Goal: Task Accomplishment & Management: Manage account settings

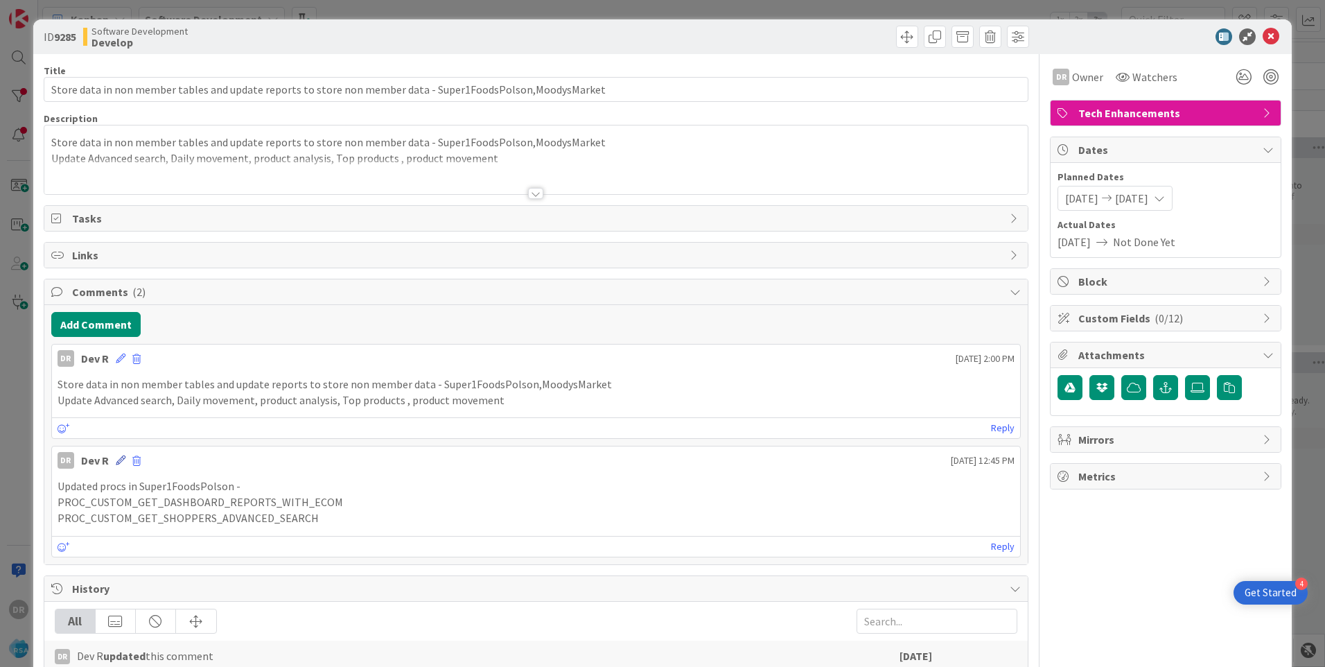
click at [116, 461] on icon at bounding box center [121, 460] width 10 height 10
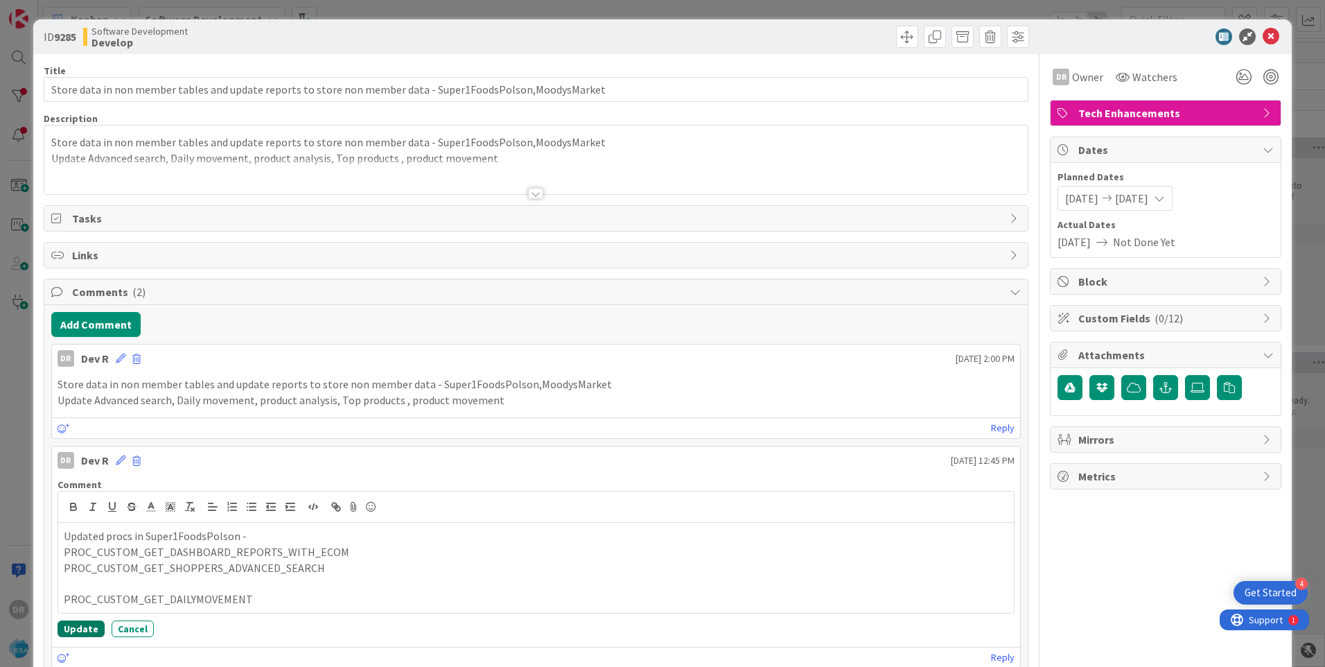
click at [87, 628] on button "Update" at bounding box center [81, 628] width 47 height 17
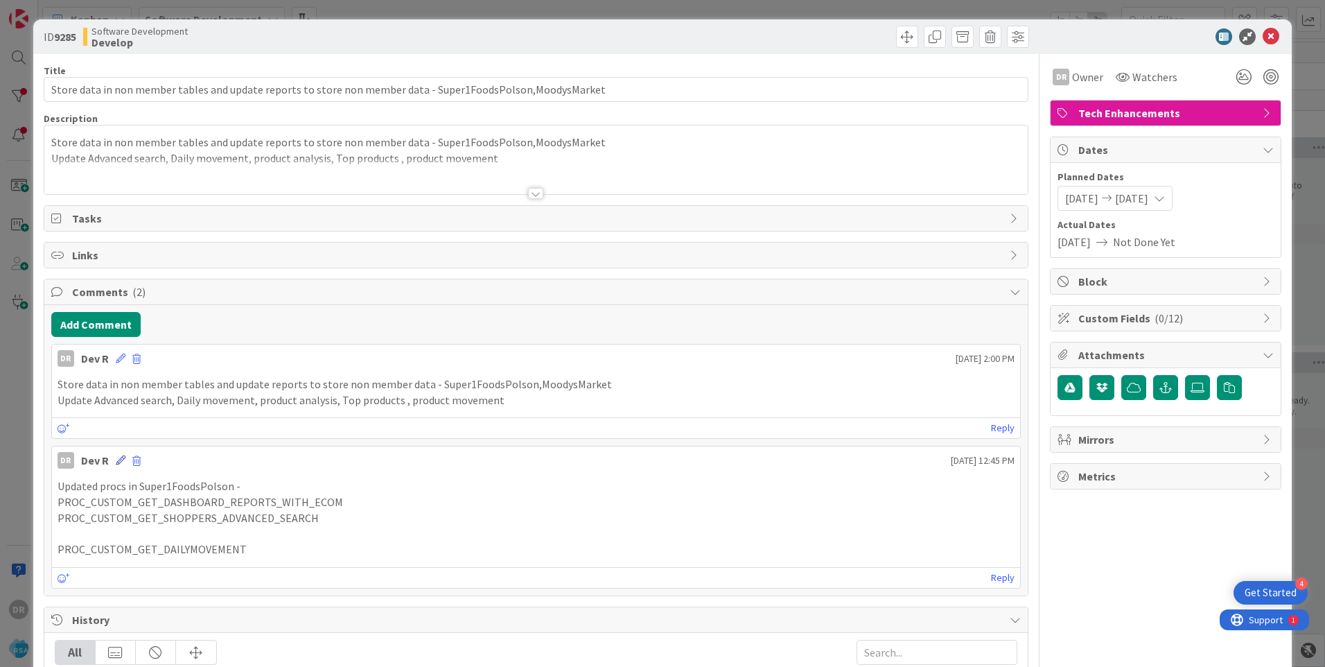
click at [118, 458] on icon at bounding box center [121, 460] width 10 height 10
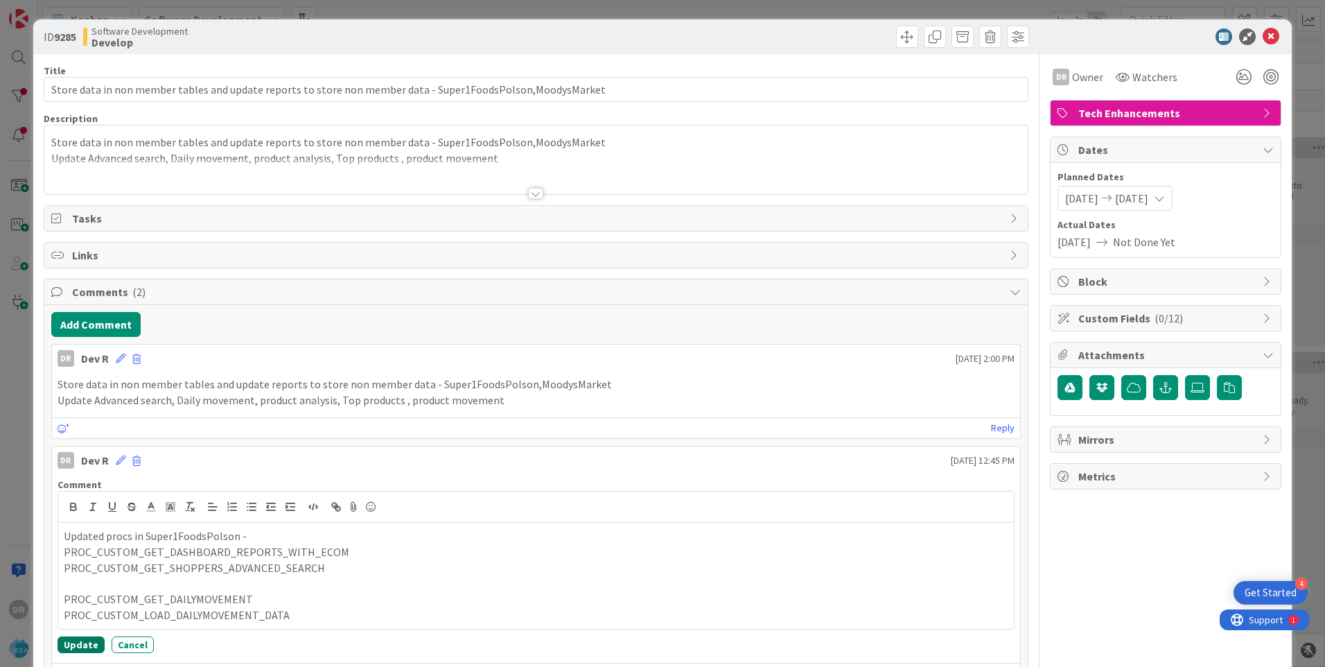
click at [78, 646] on button "Update" at bounding box center [81, 644] width 47 height 17
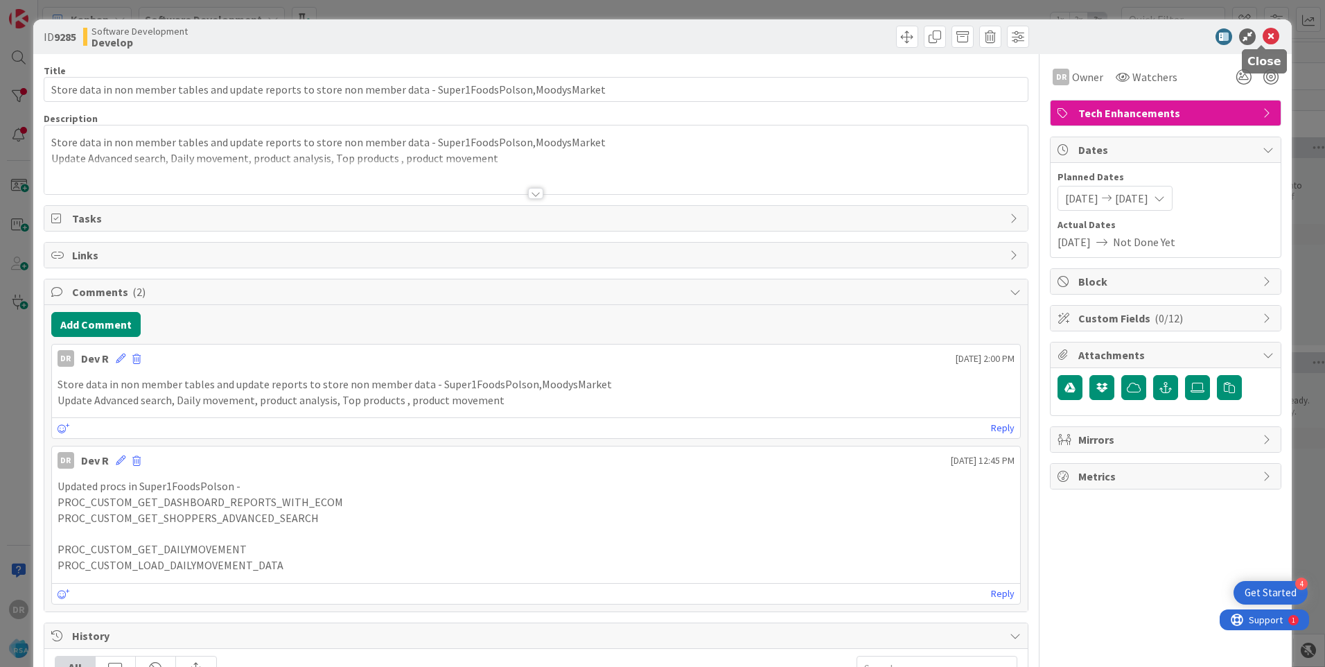
click at [1263, 39] on icon at bounding box center [1271, 36] width 17 height 17
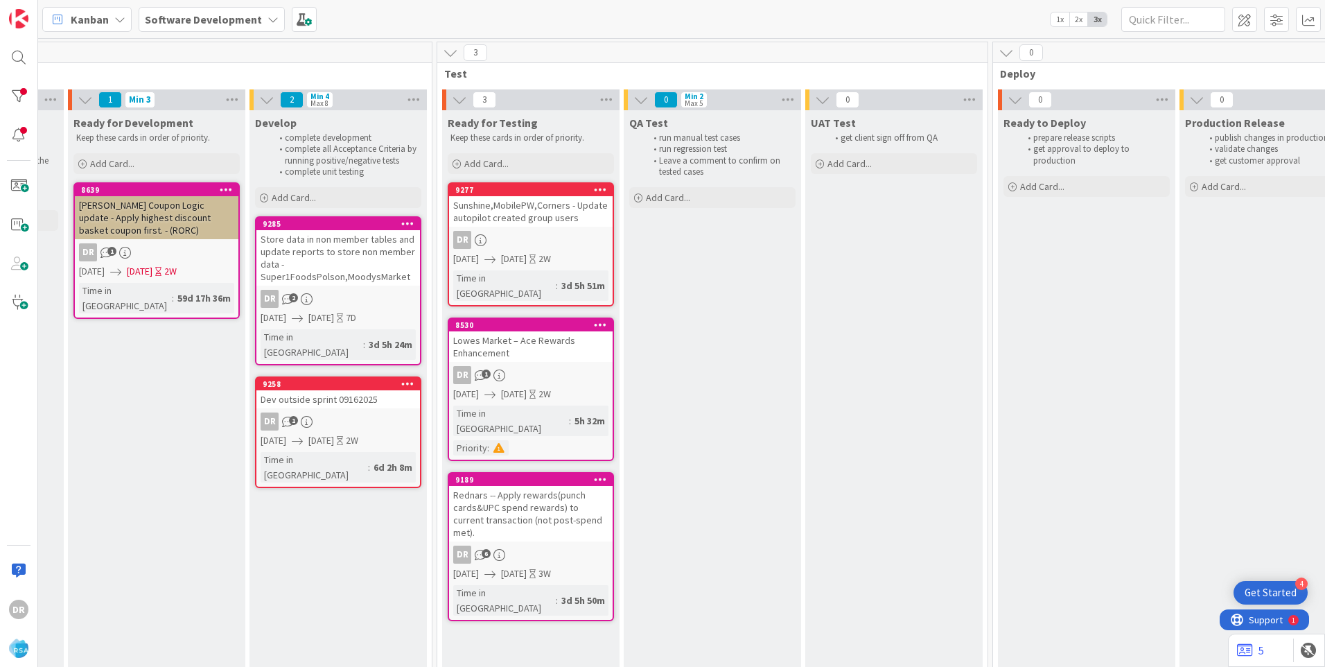
scroll to position [0, 1827]
click at [324, 258] on div "Store data in non member tables and update reports to store non member data - S…" at bounding box center [340, 257] width 164 height 55
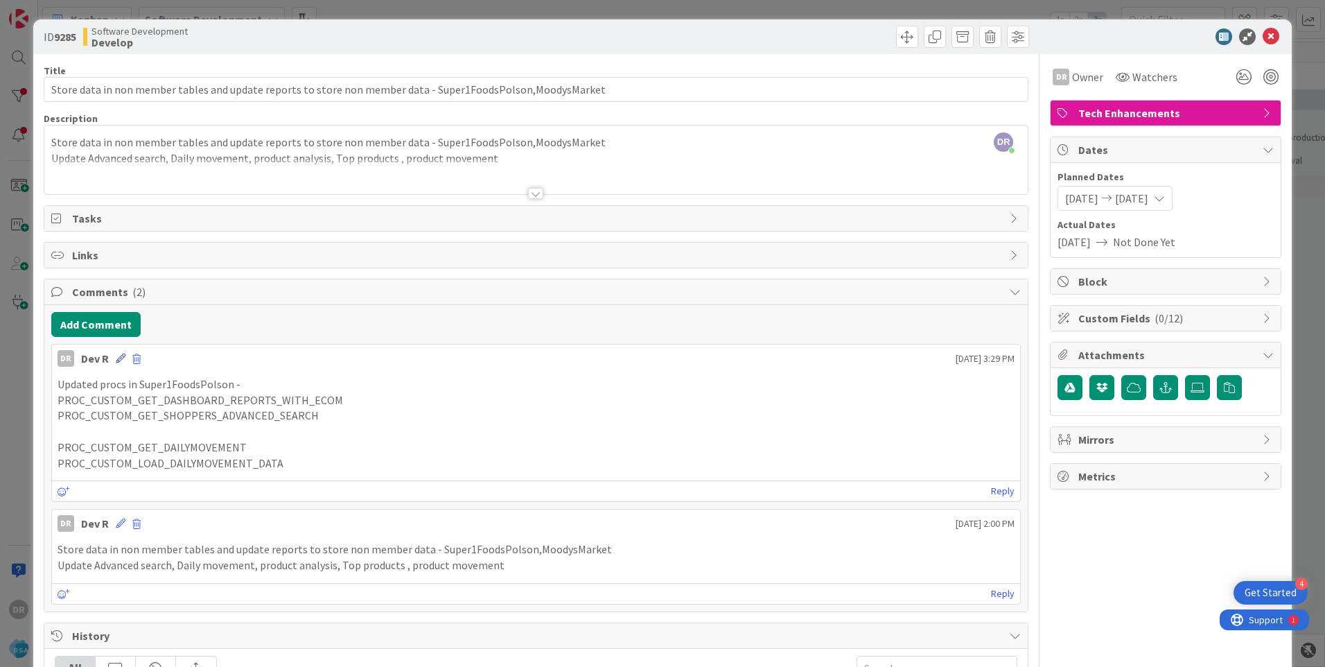
click at [120, 358] on icon at bounding box center [121, 358] width 10 height 10
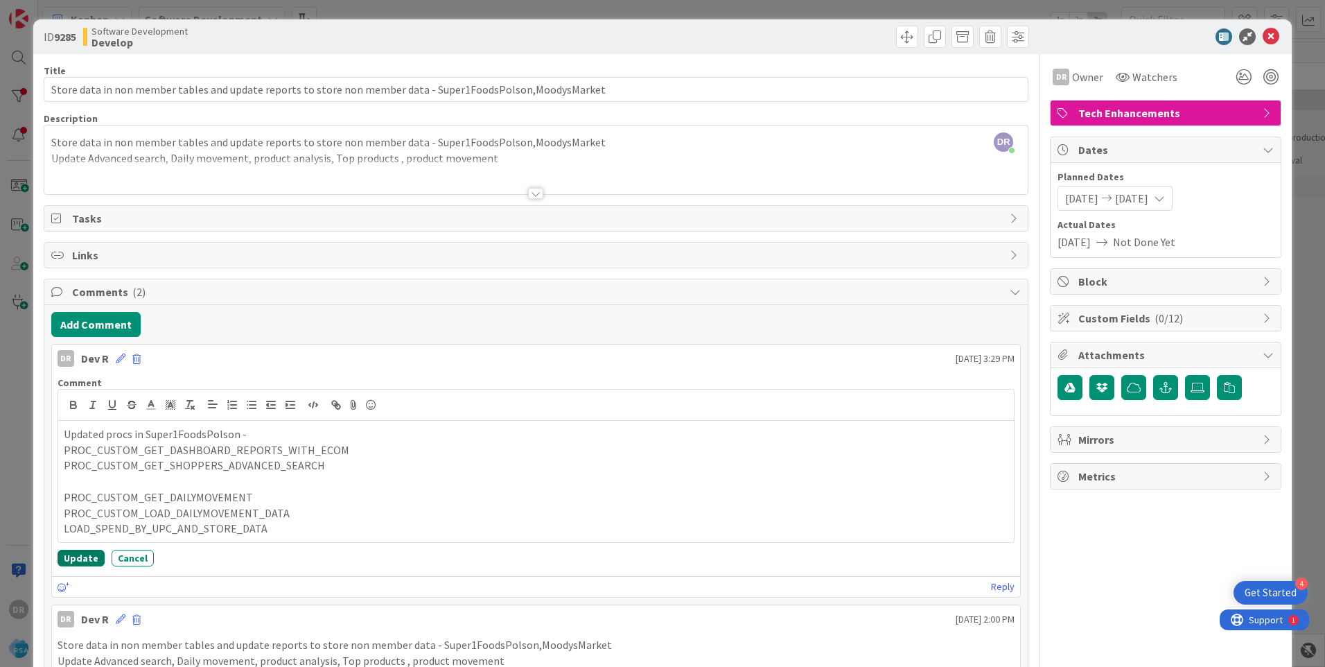
click at [82, 561] on button "Update" at bounding box center [81, 557] width 47 height 17
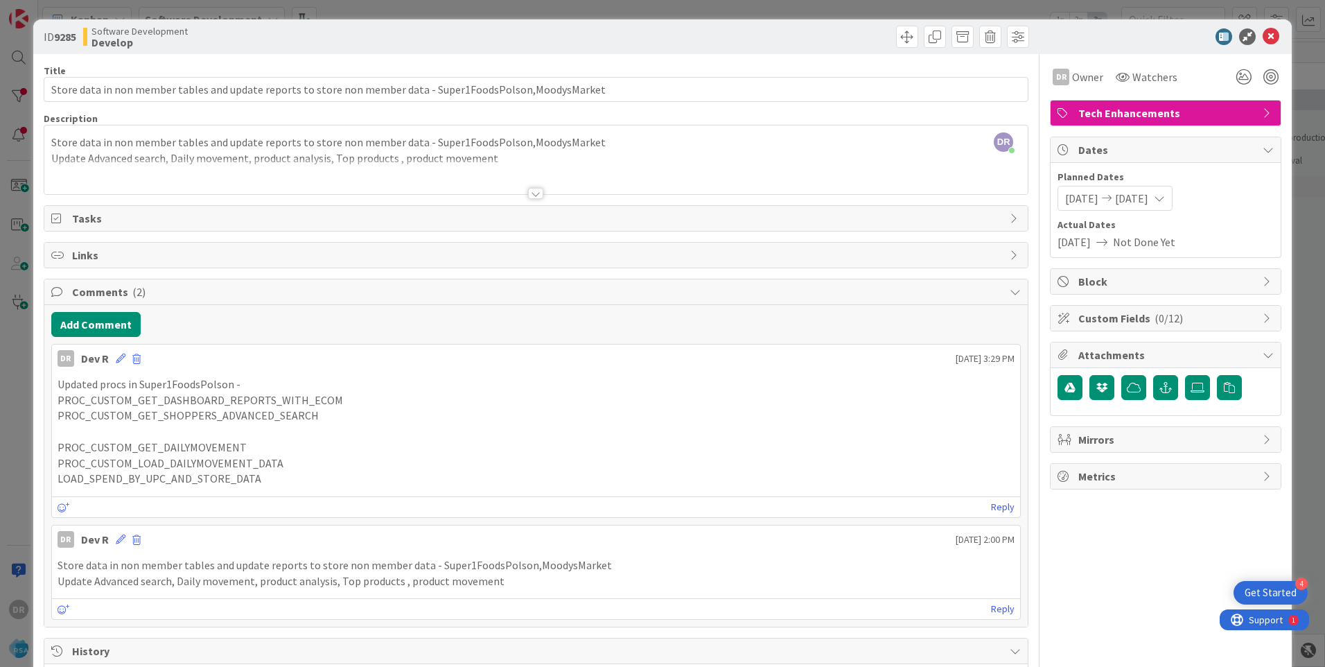
scroll to position [0, 1827]
